Goal: Transaction & Acquisition: Download file/media

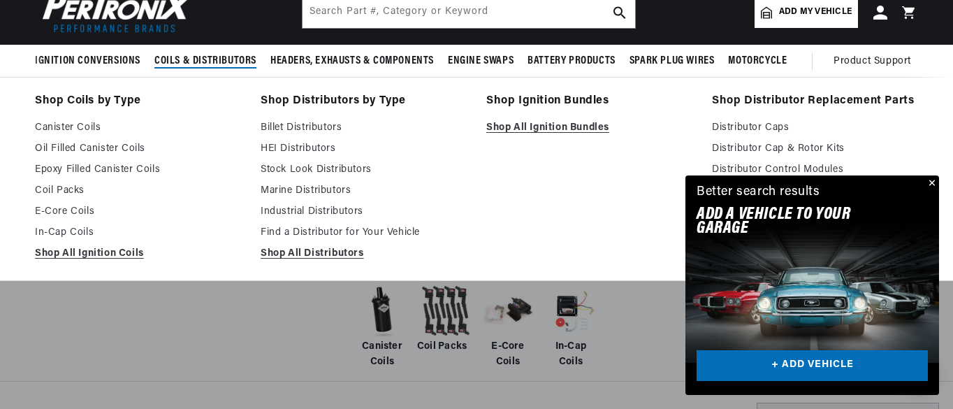
scroll to position [140, 0]
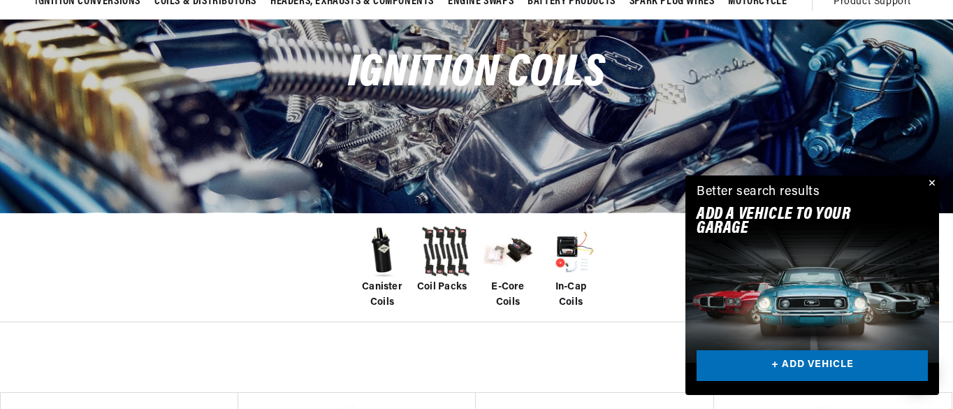
click at [569, 292] on span "In-Cap Coils" at bounding box center [571, 294] width 56 height 31
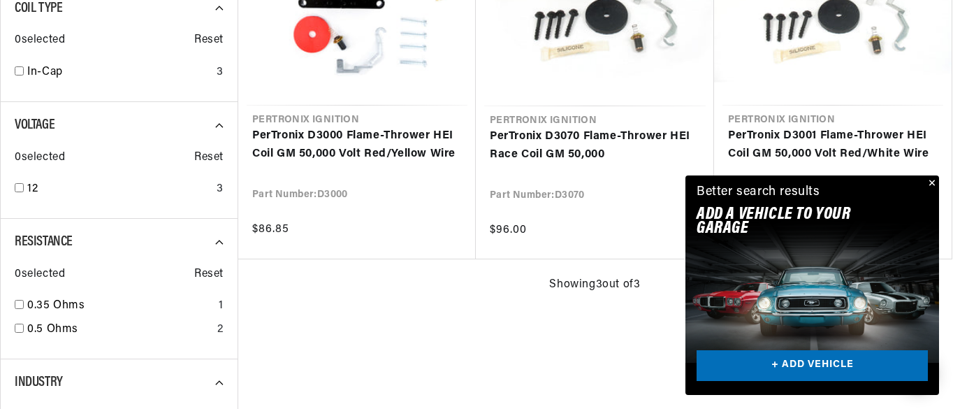
click at [930, 179] on button "Close" at bounding box center [930, 183] width 17 height 17
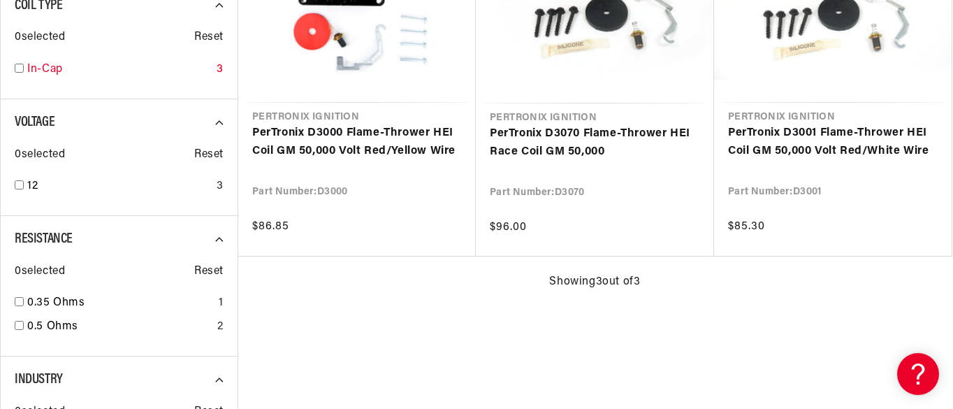
scroll to position [0, 827]
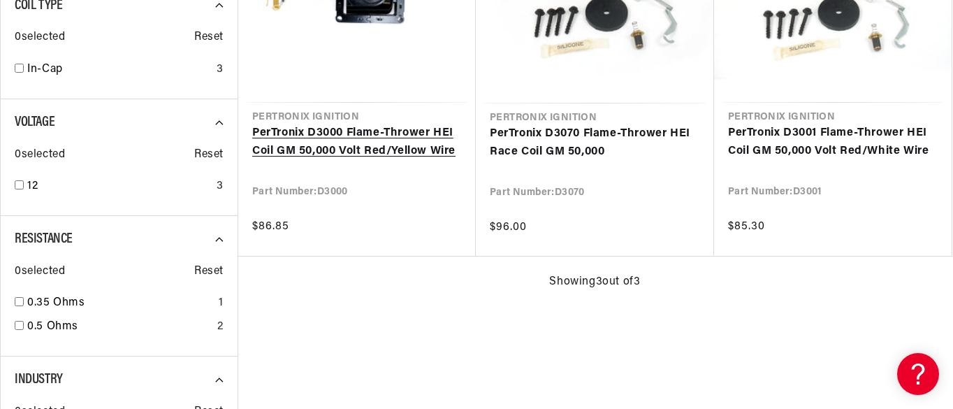
click at [326, 145] on link "PerTronix D3000 Flame-Thrower HEI Coil GM 50,000 Volt Red/Yellow Wire" at bounding box center [357, 142] width 210 height 36
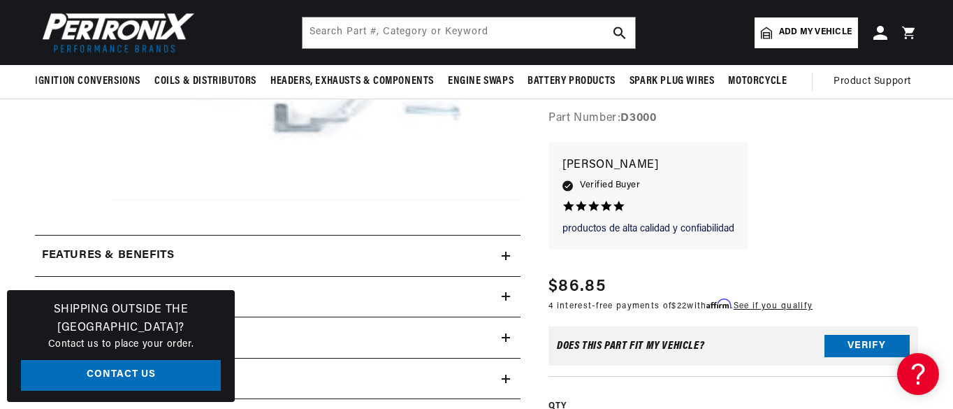
click at [500, 252] on div "Features & Benefits" at bounding box center [268, 256] width 467 height 18
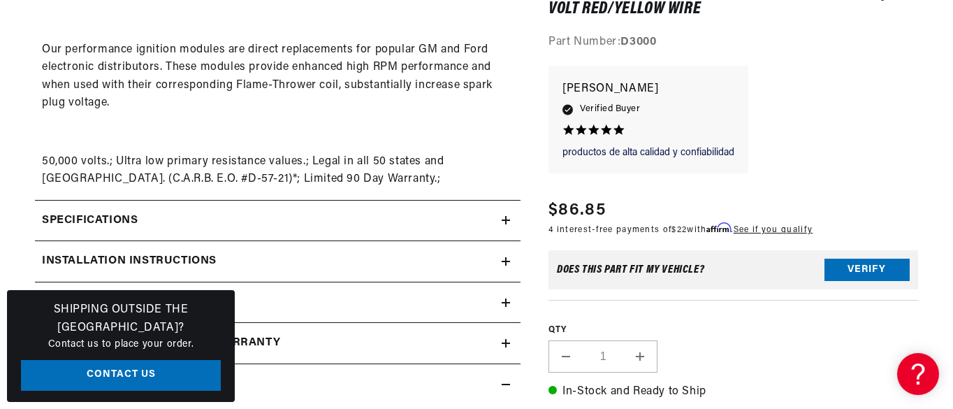
scroll to position [838, 0]
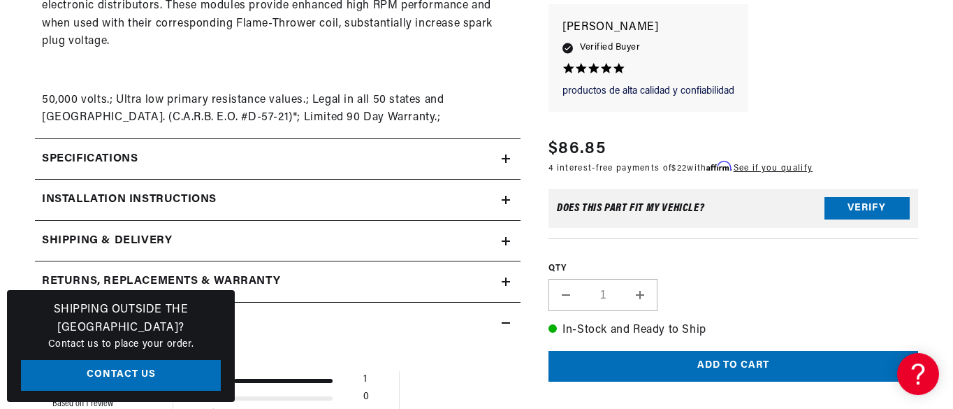
click at [505, 159] on icon at bounding box center [506, 159] width 8 height 0
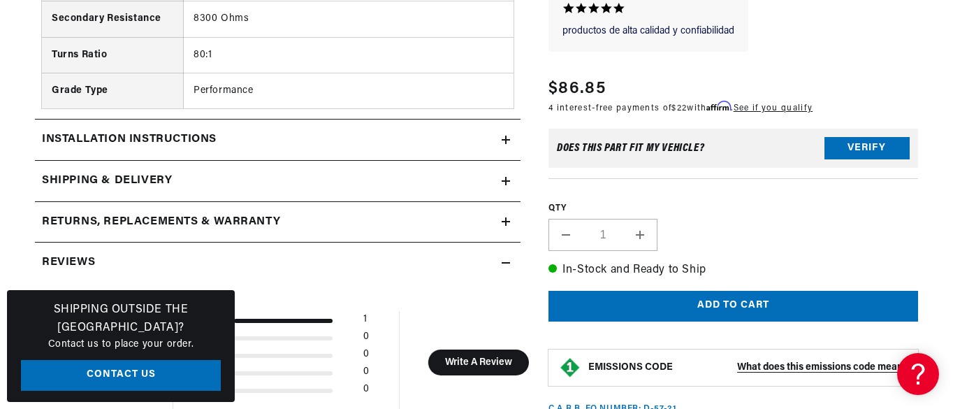
scroll to position [1747, 0]
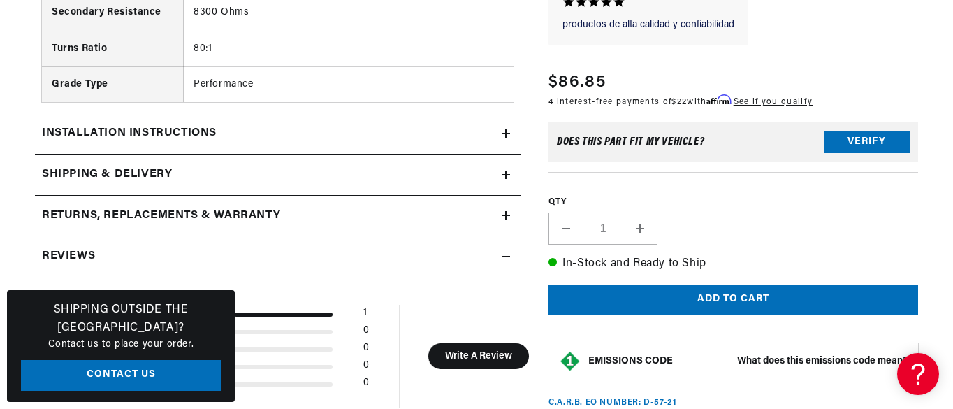
click at [509, 133] on icon at bounding box center [506, 133] width 8 height 0
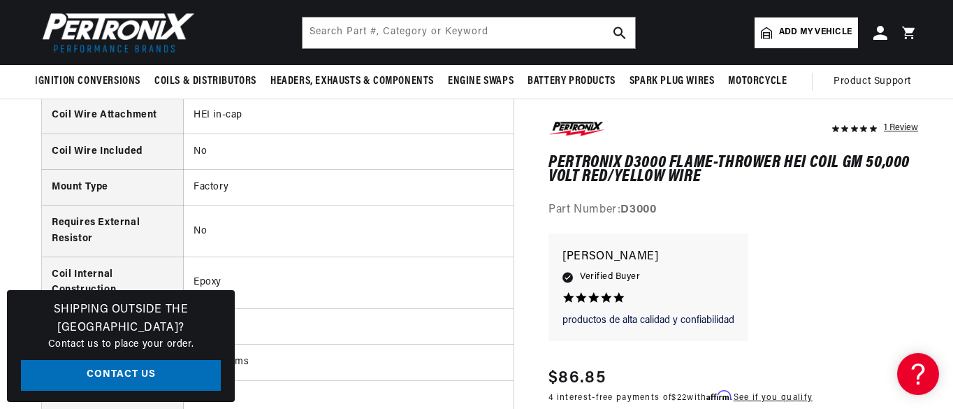
scroll to position [0, 827]
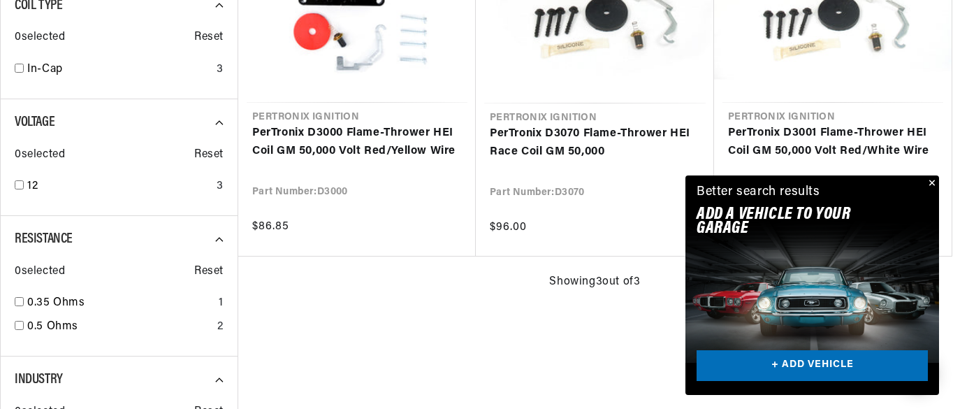
click at [929, 182] on button "Close" at bounding box center [930, 183] width 17 height 17
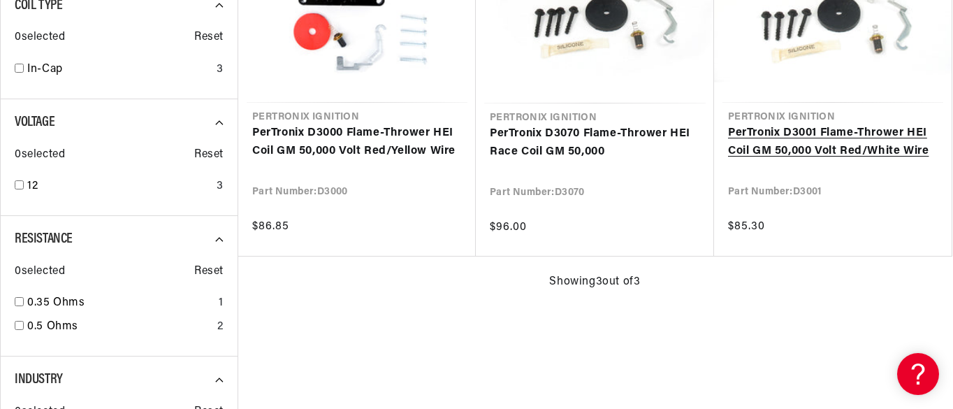
scroll to position [0, 827]
click at [816, 148] on link "PerTronix D3001 Flame-Thrower HEI Coil GM 50,000 Volt Red/White Wire" at bounding box center [833, 142] width 210 height 36
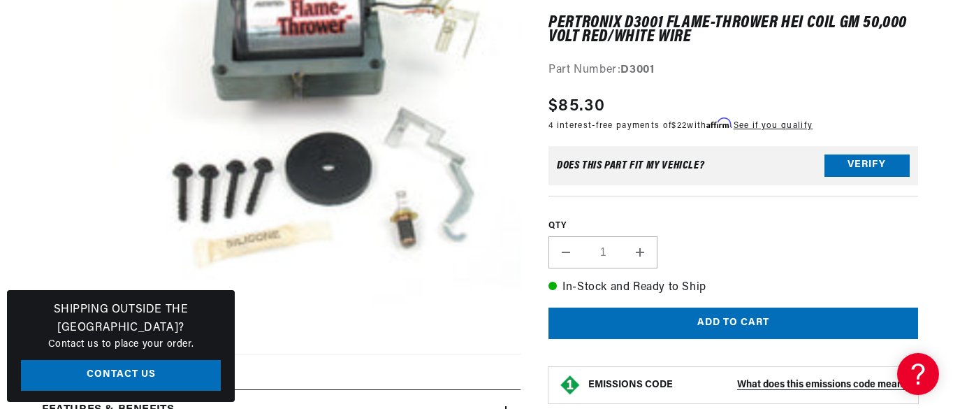
scroll to position [489, 0]
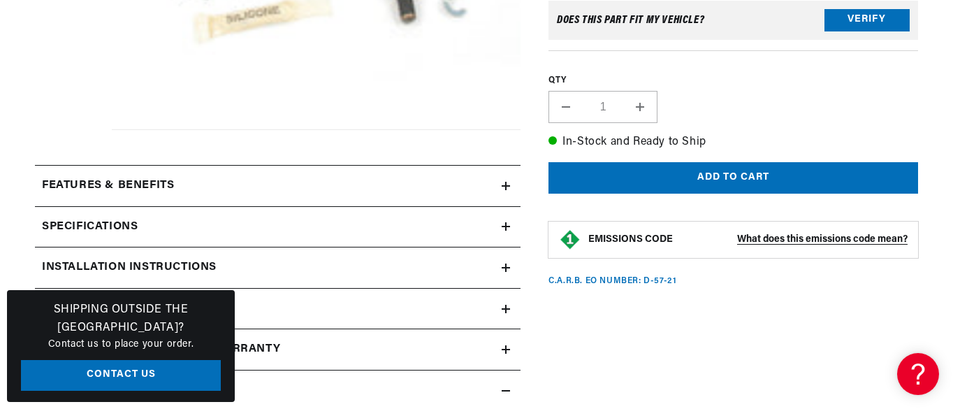
click at [510, 189] on icon at bounding box center [506, 186] width 8 height 8
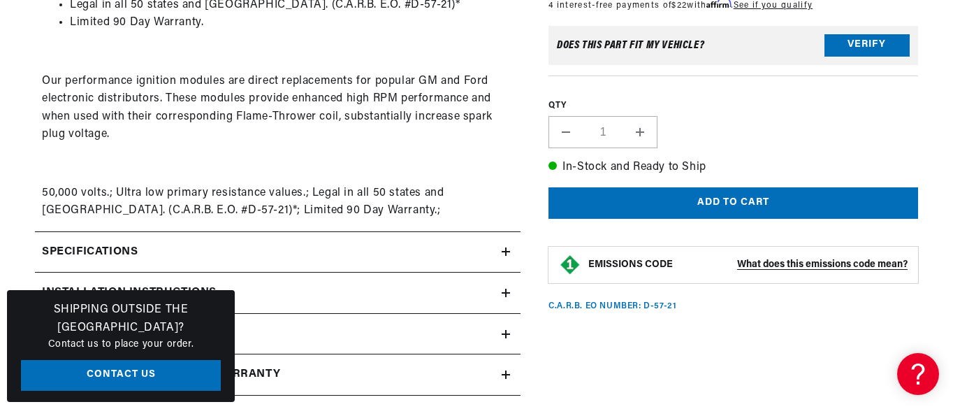
scroll to position [769, 0]
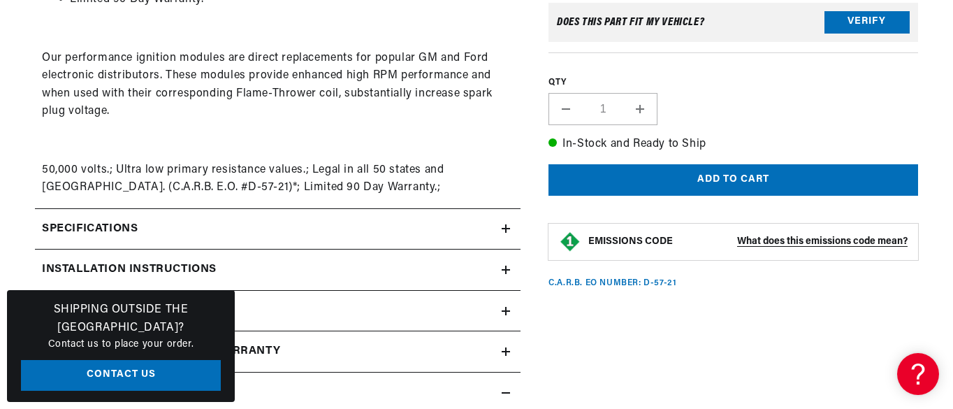
click at [509, 228] on icon at bounding box center [506, 228] width 8 height 8
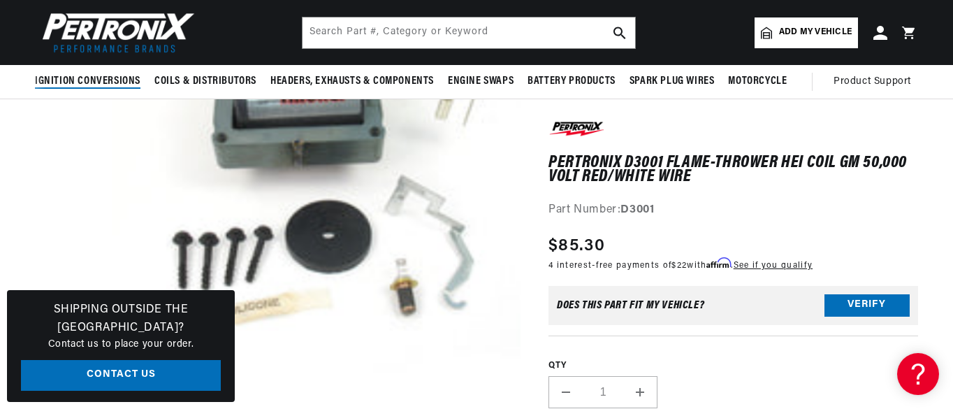
scroll to position [140, 0]
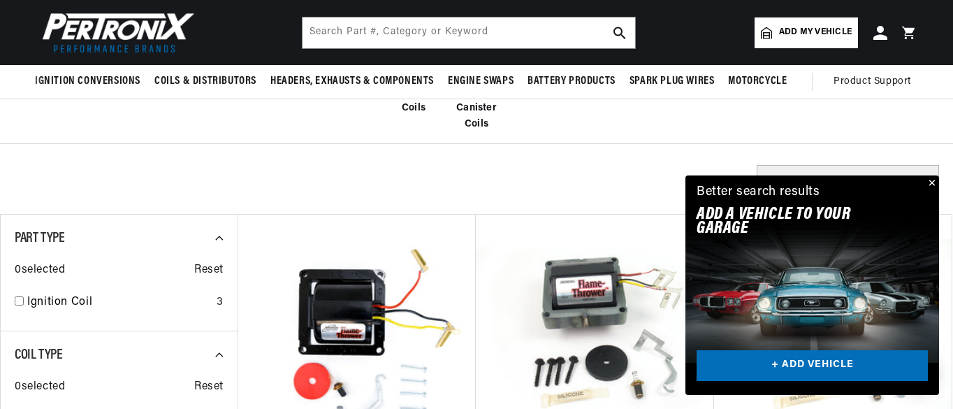
click at [933, 184] on button "Close" at bounding box center [930, 183] width 17 height 17
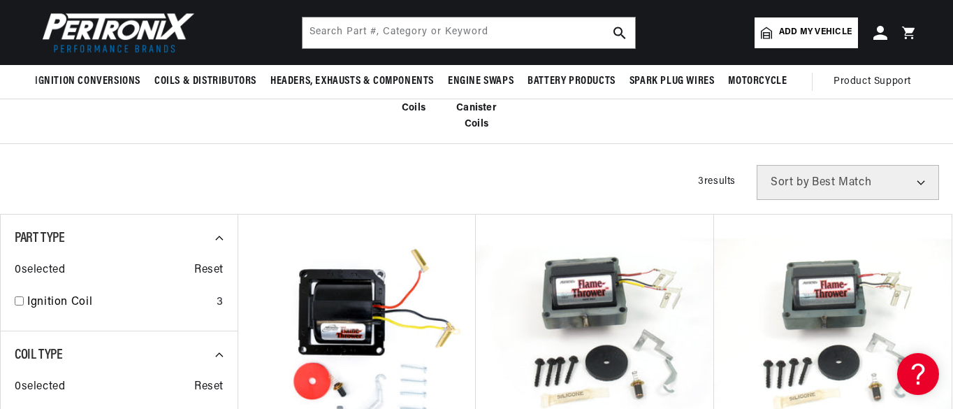
scroll to position [0, 1654]
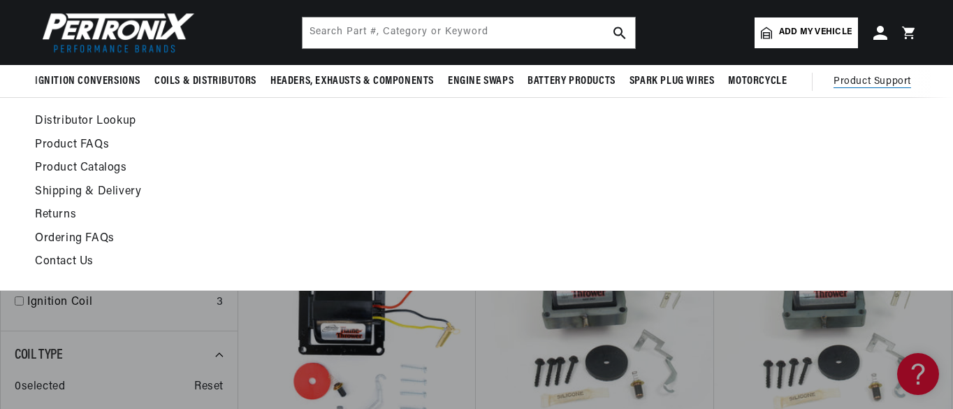
click at [92, 143] on link "Product FAQs" at bounding box center [356, 146] width 643 height 20
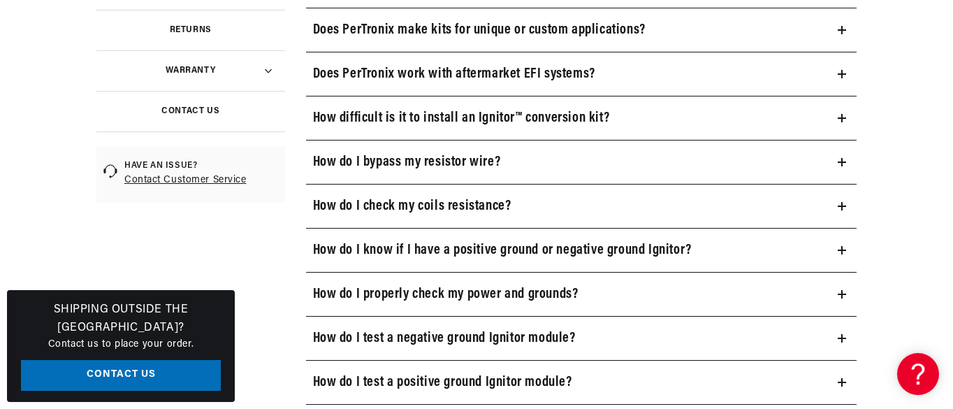
scroll to position [0, 827]
click at [843, 205] on icon at bounding box center [842, 206] width 8 height 8
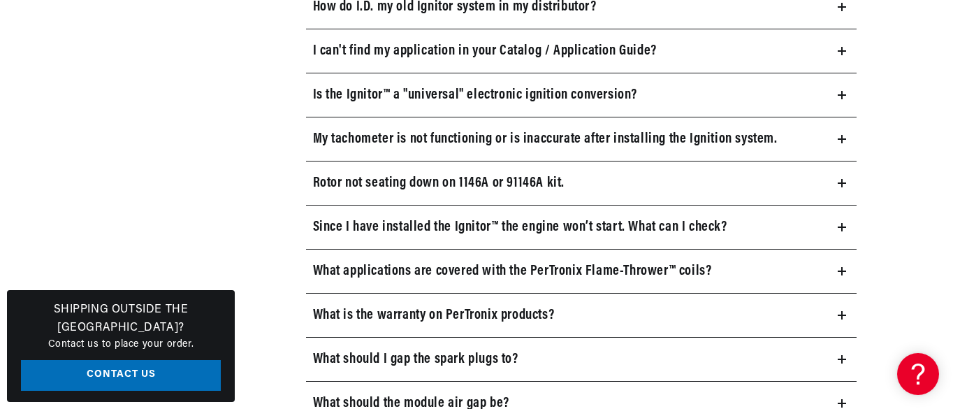
scroll to position [0, 0]
click at [843, 187] on icon at bounding box center [842, 183] width 8 height 8
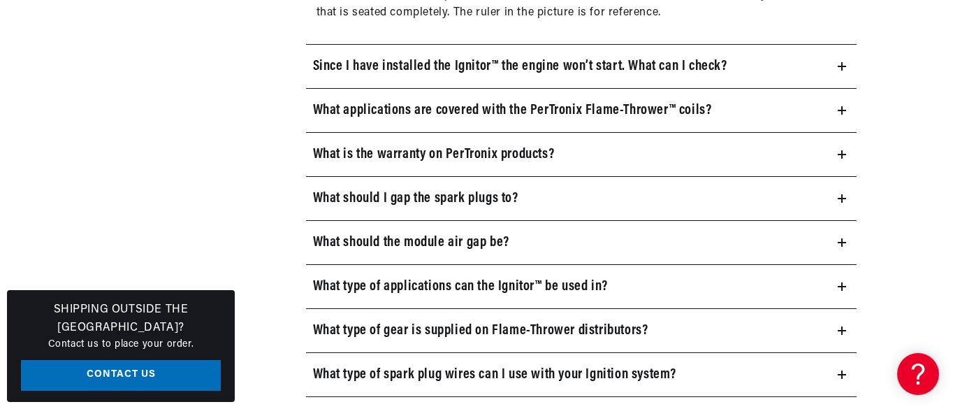
click at [843, 197] on icon at bounding box center [842, 198] width 8 height 8
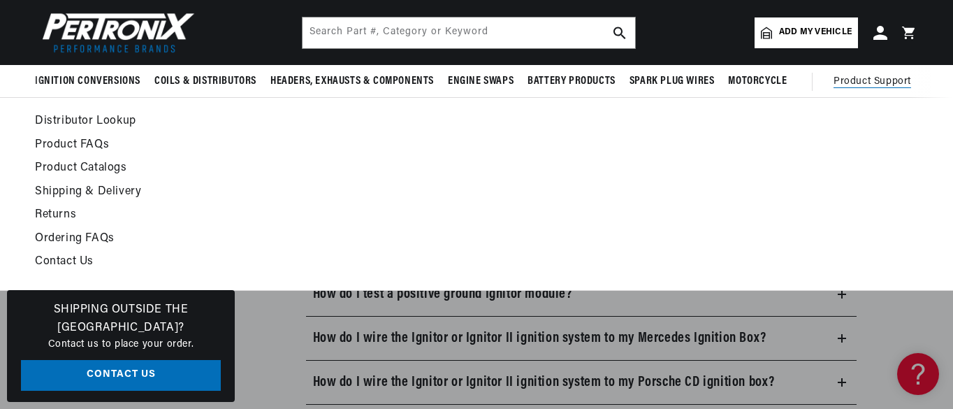
scroll to position [0, 827]
click at [892, 80] on span "Product Support" at bounding box center [873, 81] width 78 height 15
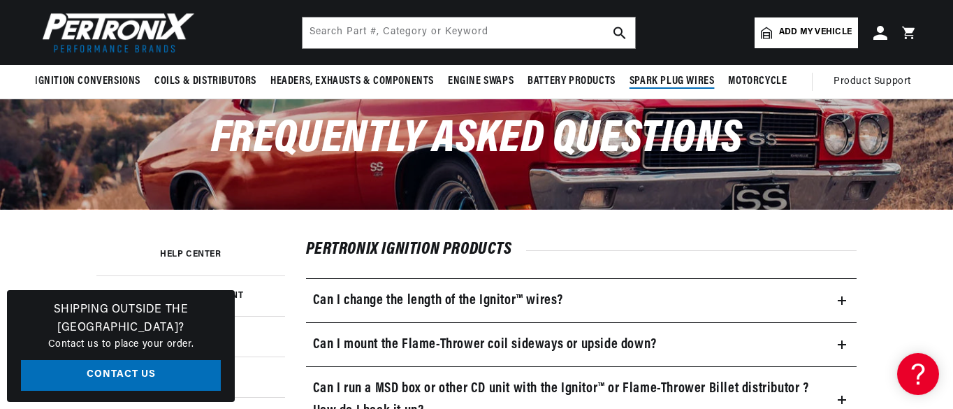
scroll to position [0, 0]
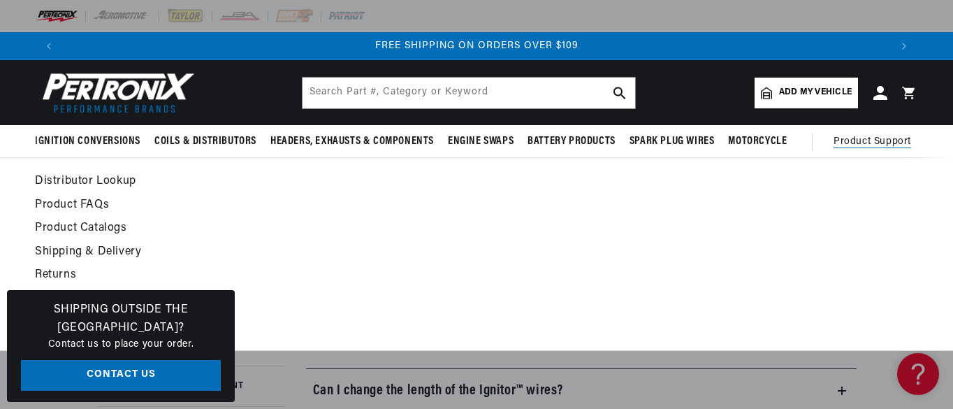
click at [107, 230] on link "Product Catalogs" at bounding box center [356, 229] width 643 height 20
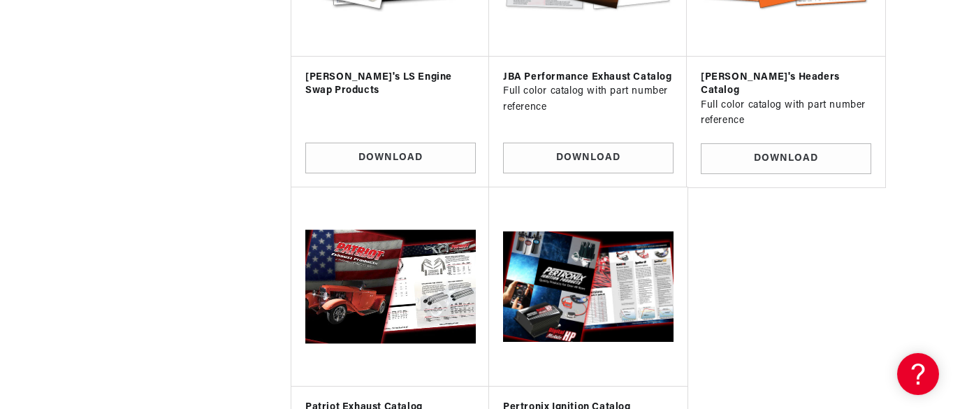
scroll to position [1188, 0]
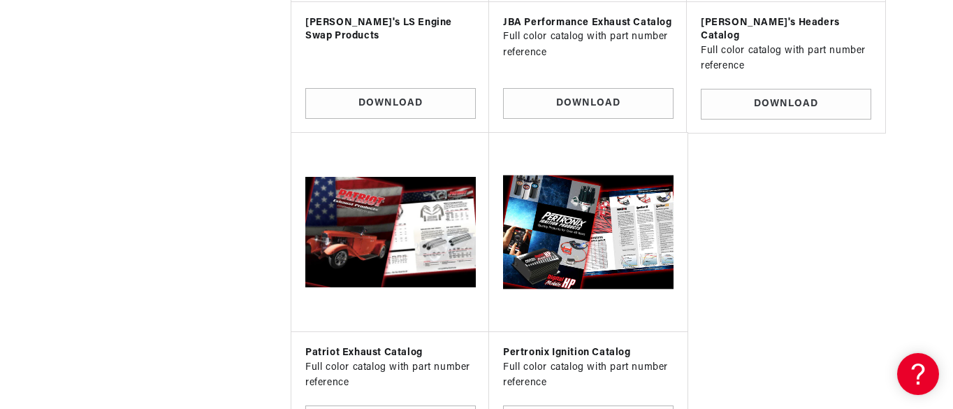
click at [569, 240] on img at bounding box center [587, 232] width 175 height 175
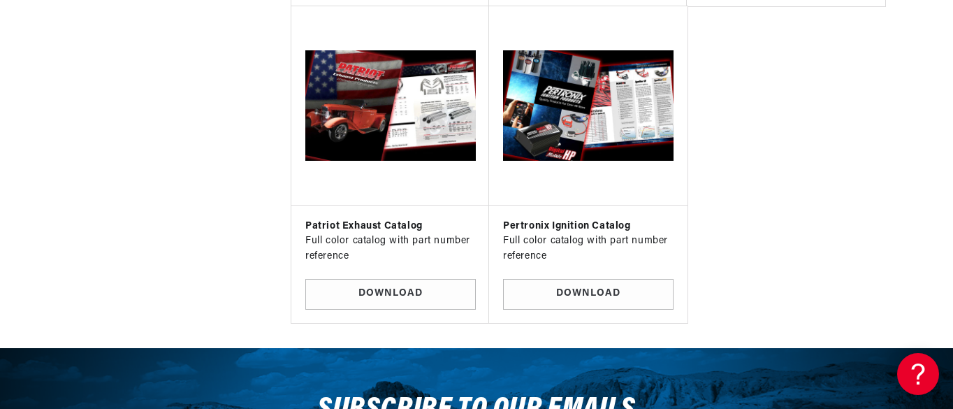
scroll to position [1327, 0]
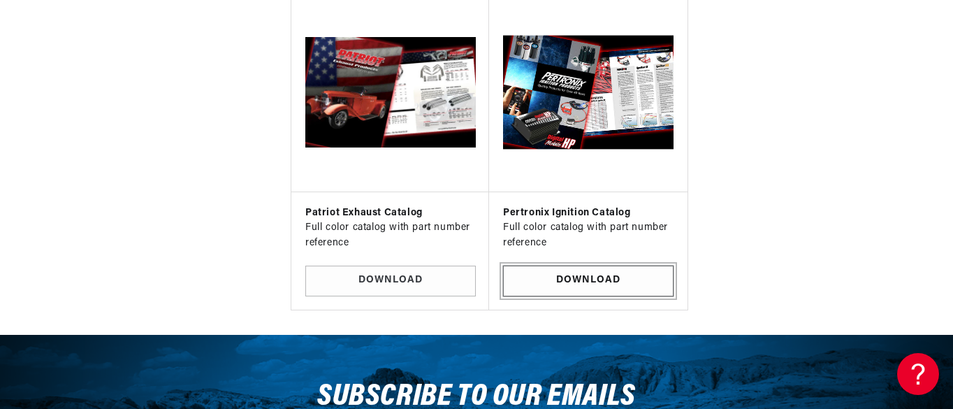
click at [576, 265] on link "Download" at bounding box center [588, 280] width 170 height 31
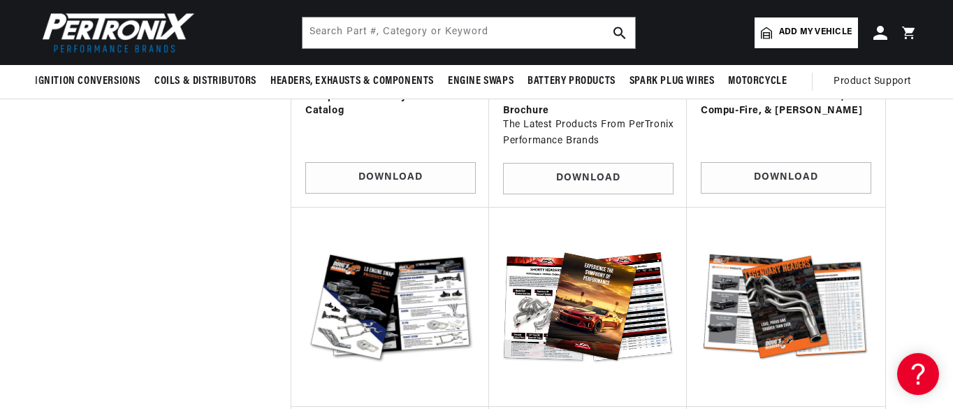
scroll to position [699, 0]
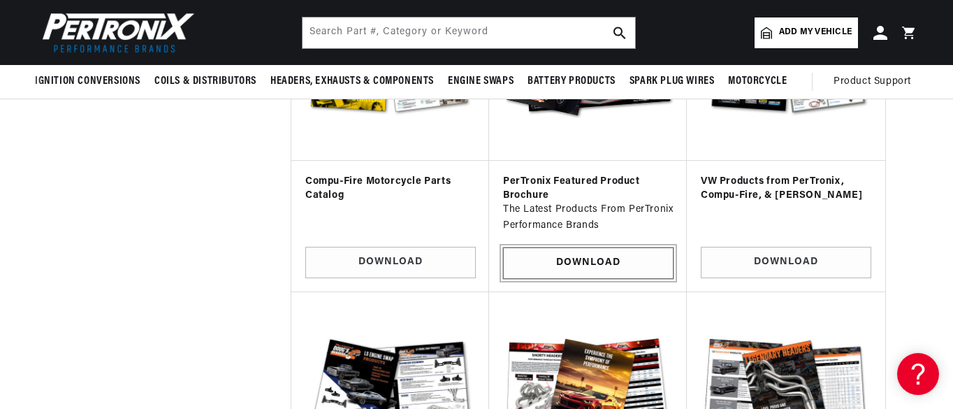
click at [576, 263] on link "Download" at bounding box center [588, 262] width 170 height 31
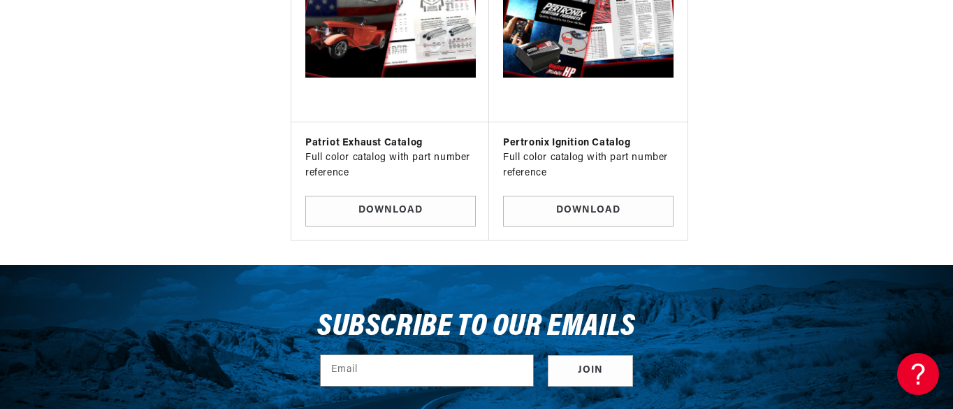
scroll to position [0, 1654]
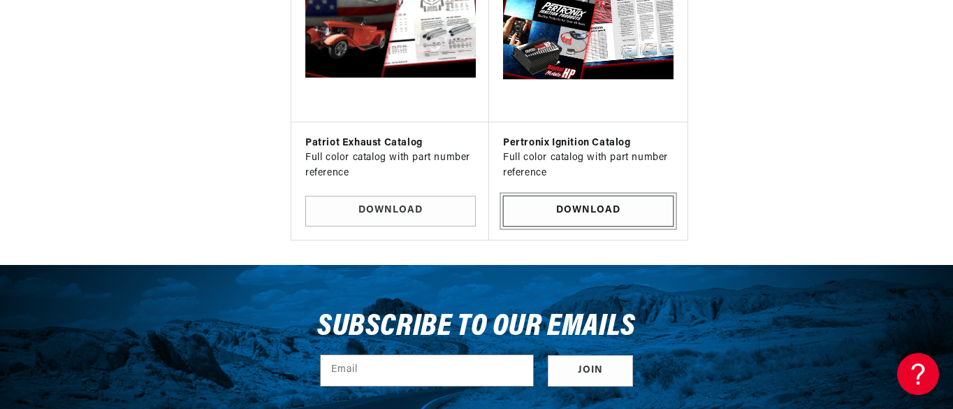
click at [615, 199] on link "Download" at bounding box center [588, 211] width 170 height 31
